Goal: Transaction & Acquisition: Purchase product/service

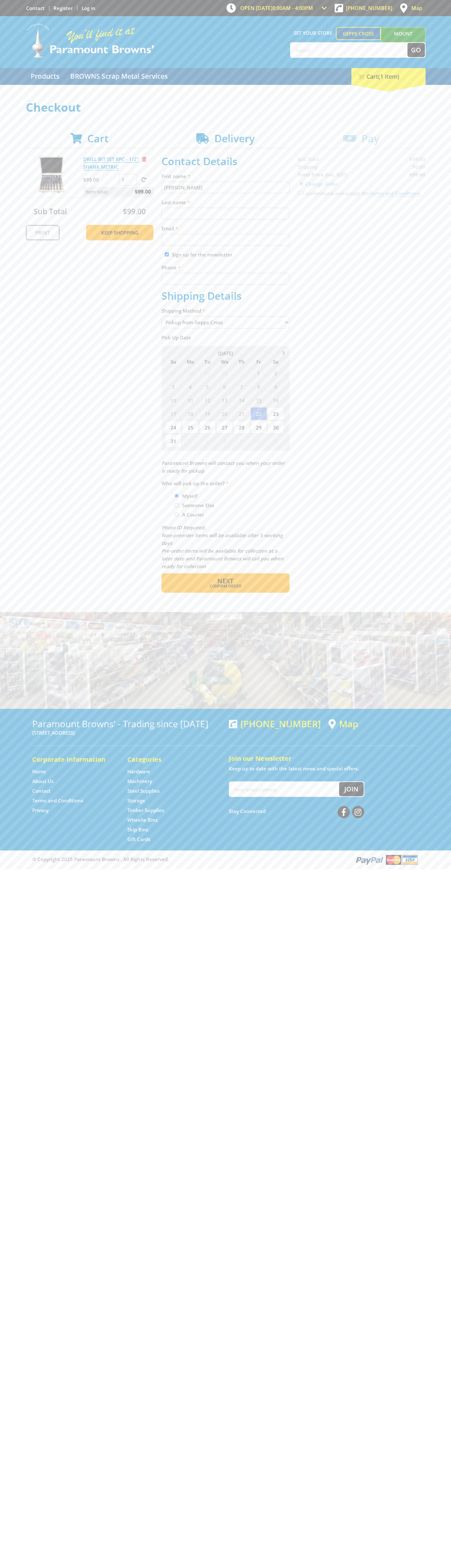
type input "[PERSON_NAME]"
type input "[EMAIL_ADDRESS][DOMAIN_NAME]"
type input "0293744000"
click at [226, 581] on span "Next" at bounding box center [226, 581] width 17 height 9
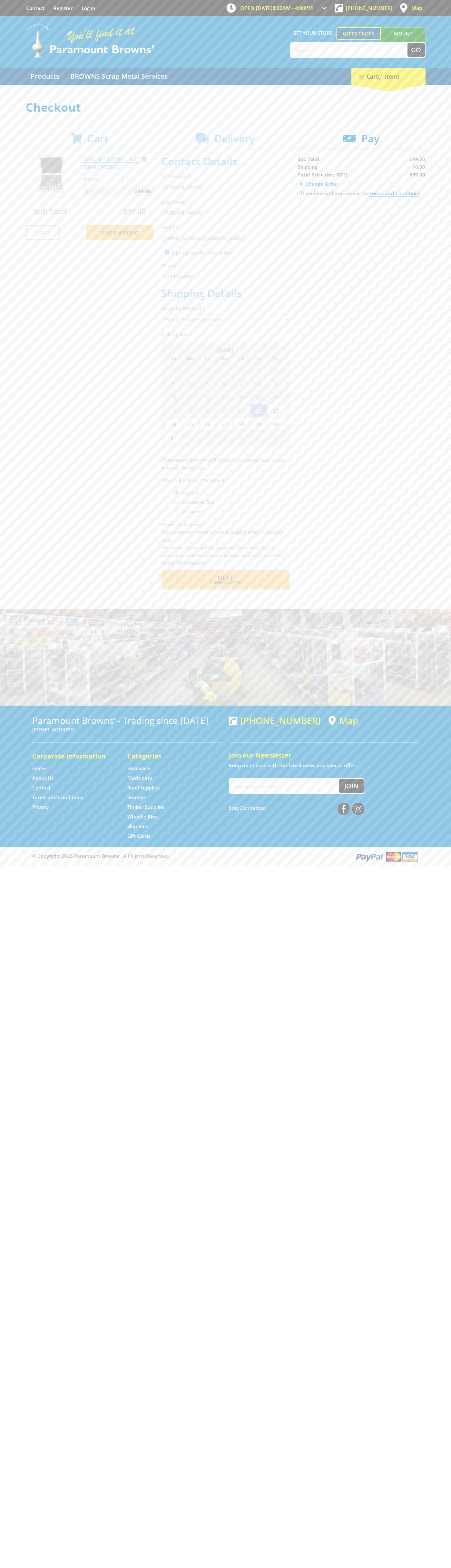
click at [300, 193] on input "I understand and accept the Terms and Conditions" at bounding box center [300, 192] width 4 height 4
checkbox input "true"
click at [317, 213] on span "Credit Card" at bounding box center [312, 213] width 28 height 7
click at [361, 213] on img at bounding box center [357, 212] width 14 height 8
type input "[CREDIT_CARD_NUMBER]"
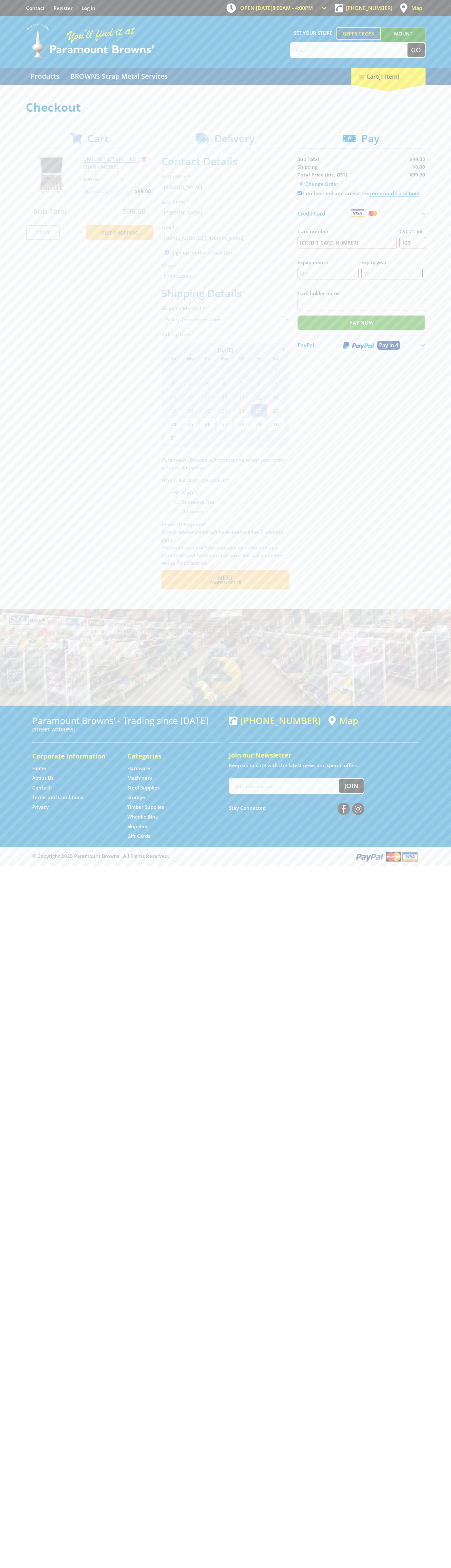
type input "123"
type input "[PERSON_NAME]"
